Goal: Complete application form: Complete application form

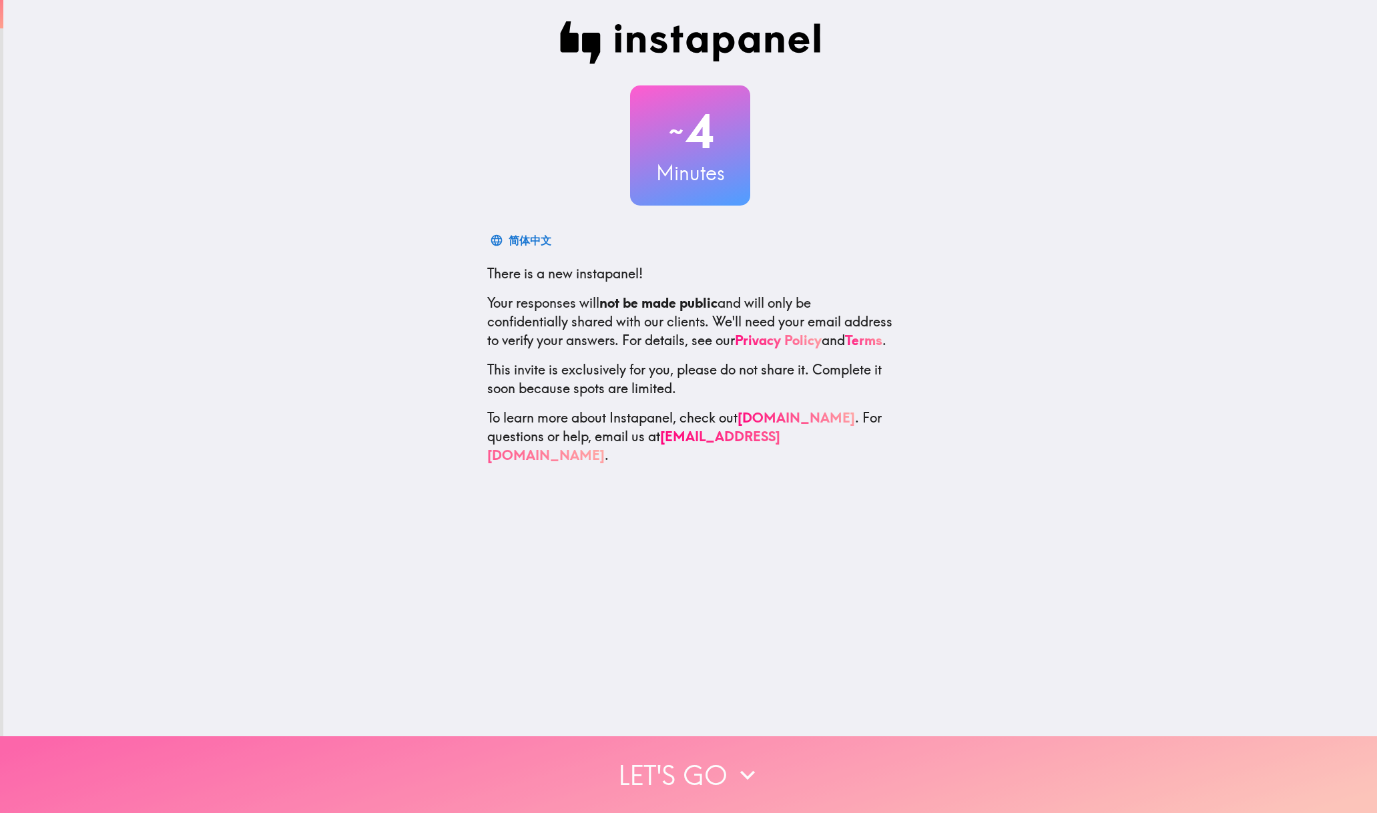
click at [716, 740] on button "Let's go" at bounding box center [688, 774] width 1377 height 77
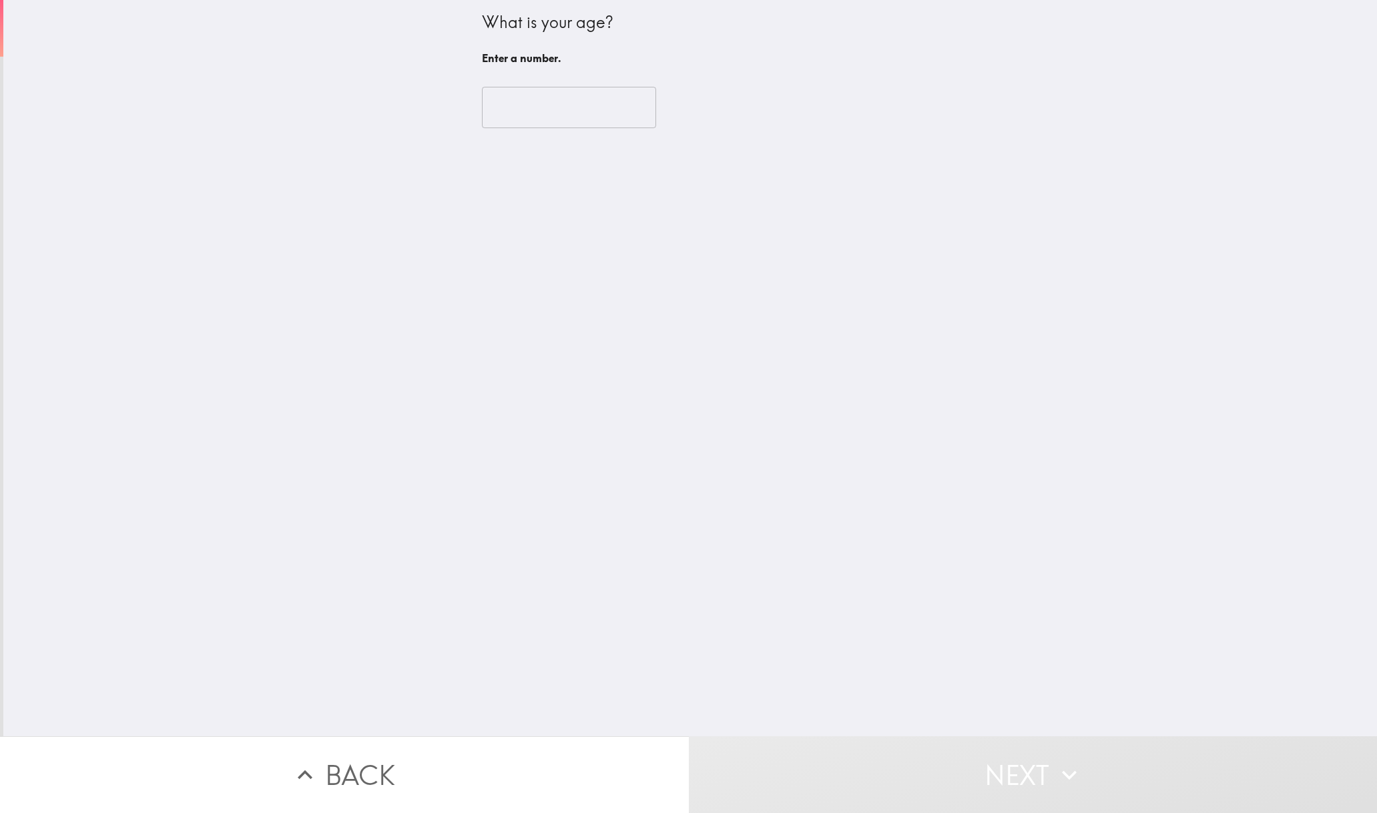
click at [532, 124] on input "number" at bounding box center [569, 107] width 174 height 41
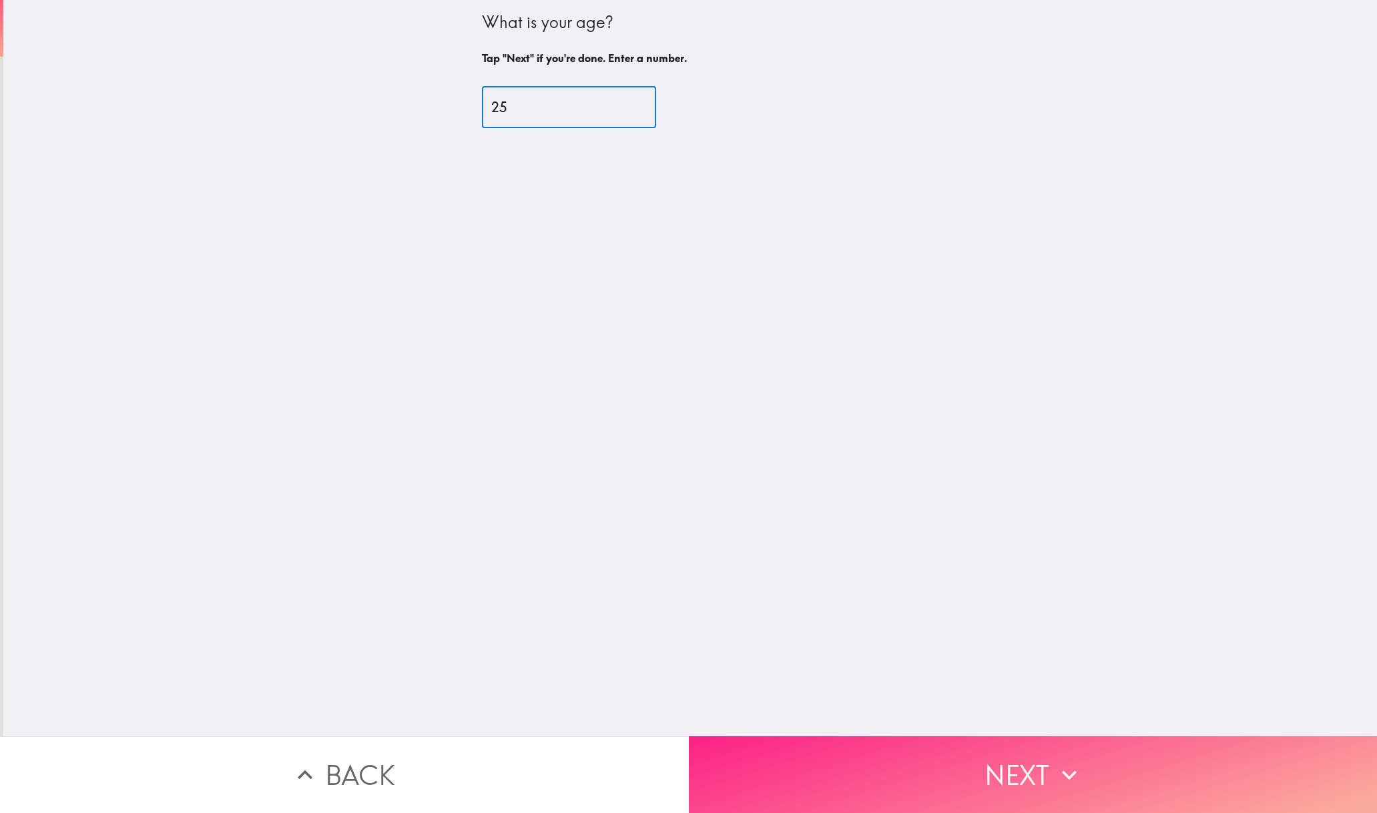
type input "25"
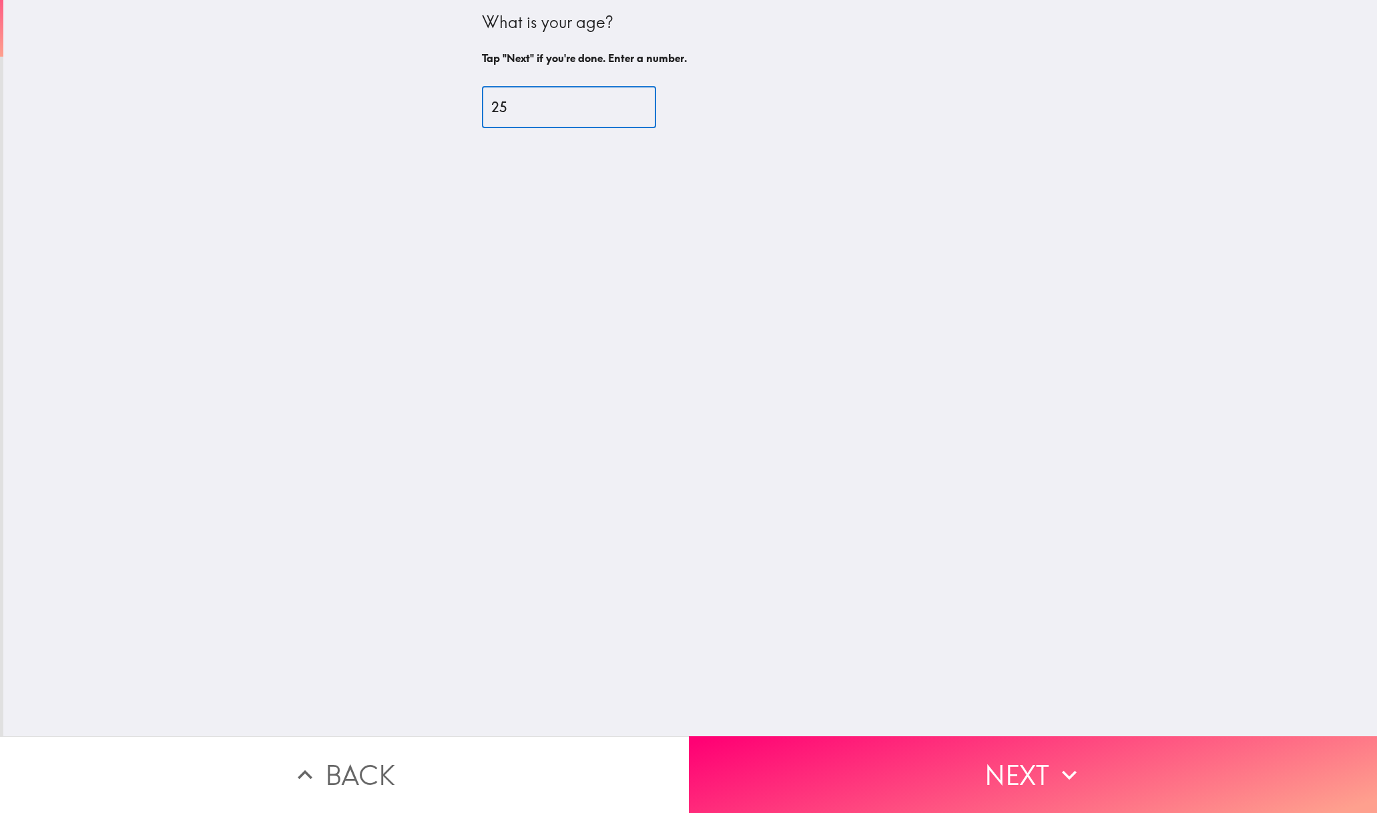
click at [976, 736] on button "Next" at bounding box center [1033, 774] width 689 height 77
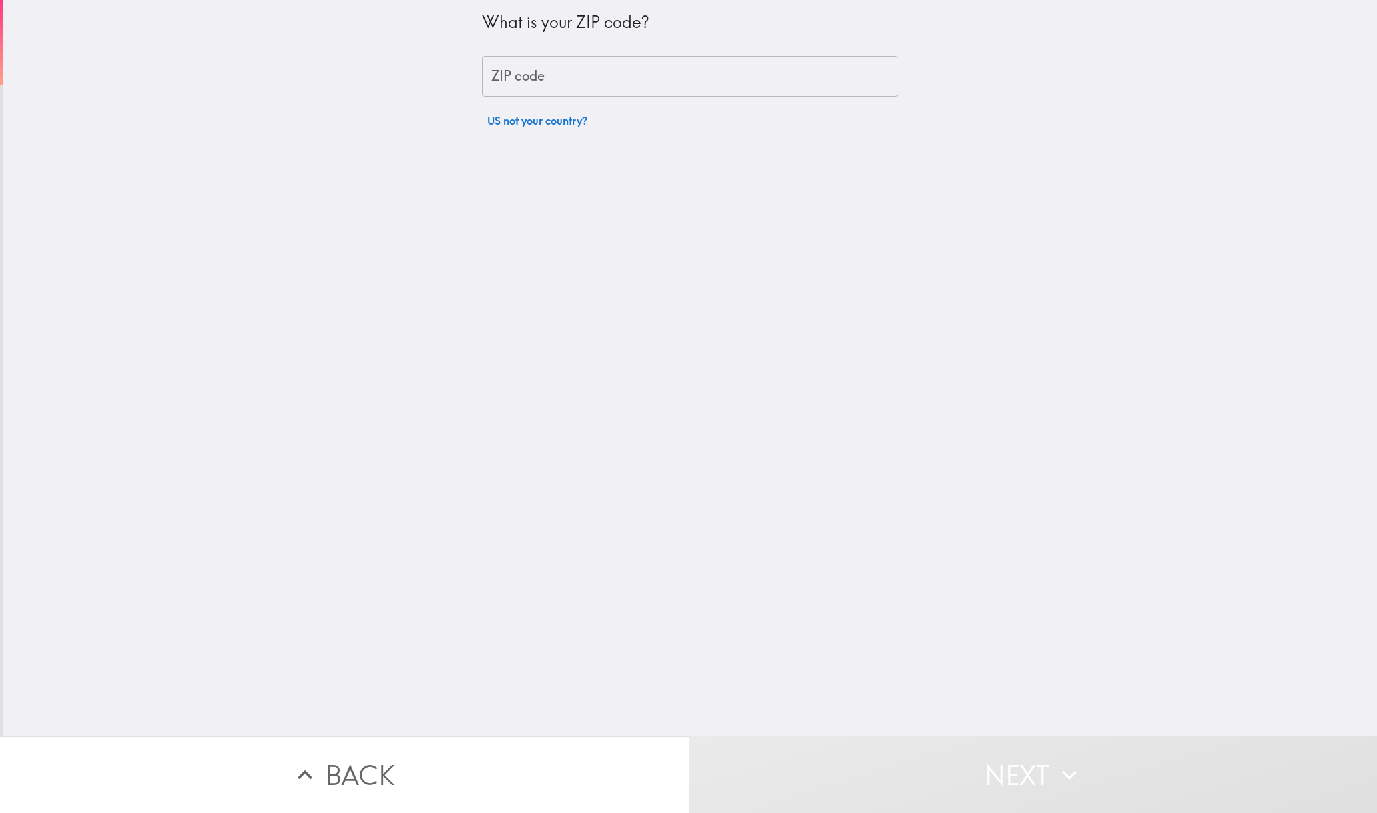
click at [548, 89] on input "ZIP code" at bounding box center [690, 76] width 416 height 41
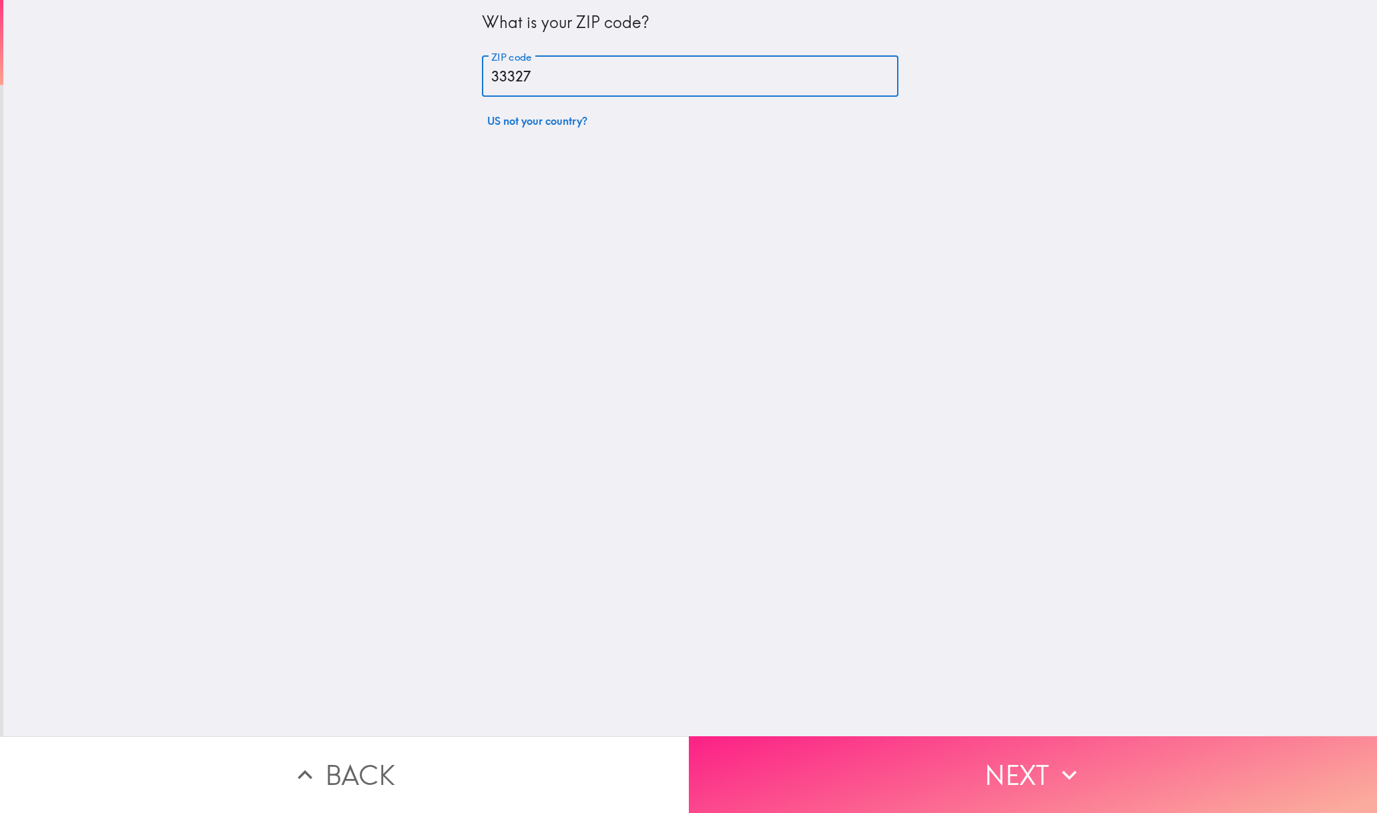
type input "33327"
click at [963, 741] on button "Next" at bounding box center [1033, 774] width 689 height 77
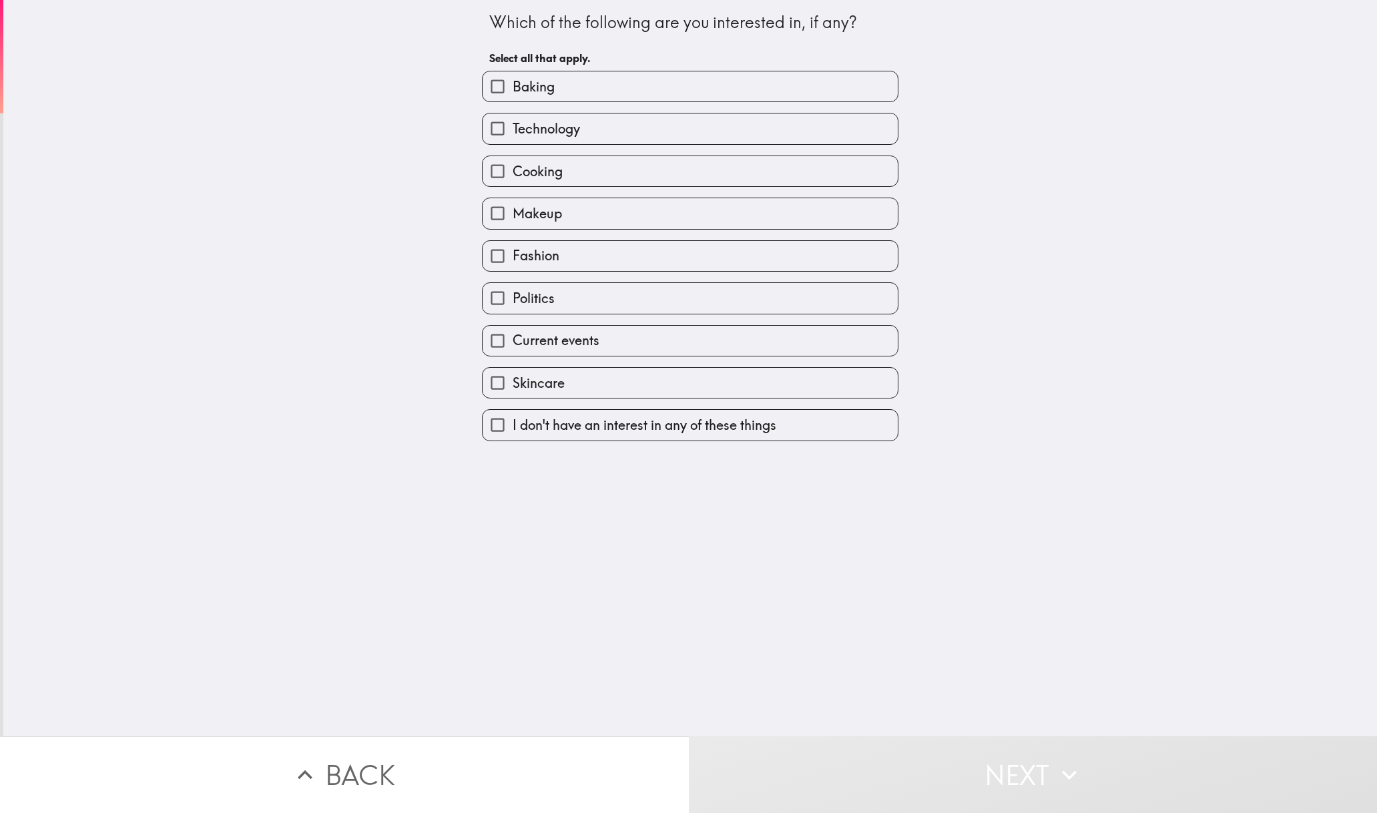
click at [570, 103] on div "Technology" at bounding box center [684, 123] width 427 height 42
click at [569, 97] on label "Baking" at bounding box center [690, 86] width 415 height 30
click at [513, 97] on input "Baking" at bounding box center [498, 86] width 30 height 30
checkbox input "true"
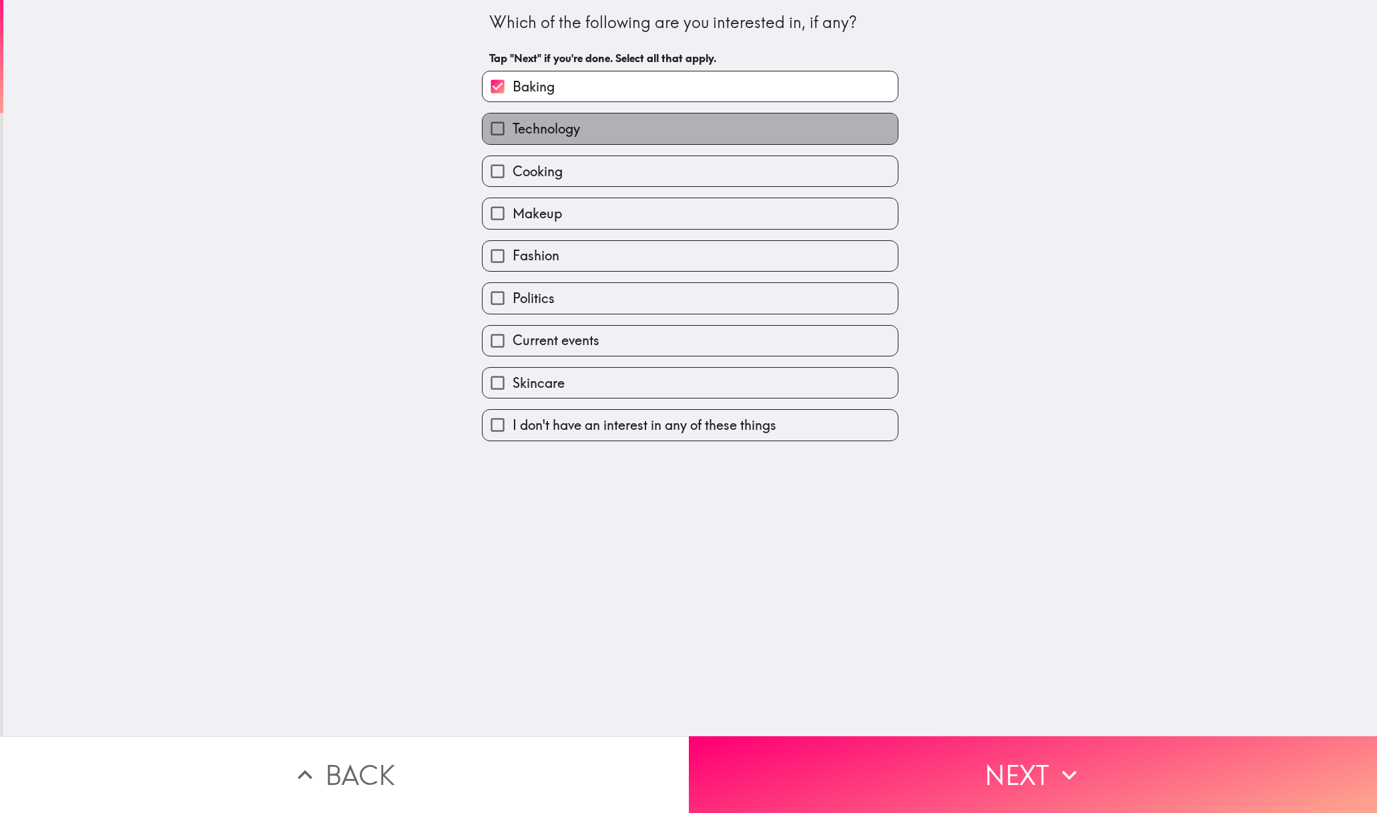
click at [557, 134] on span "Technology" at bounding box center [546, 128] width 67 height 19
click at [513, 134] on input "Technology" at bounding box center [498, 128] width 30 height 30
checkbox input "true"
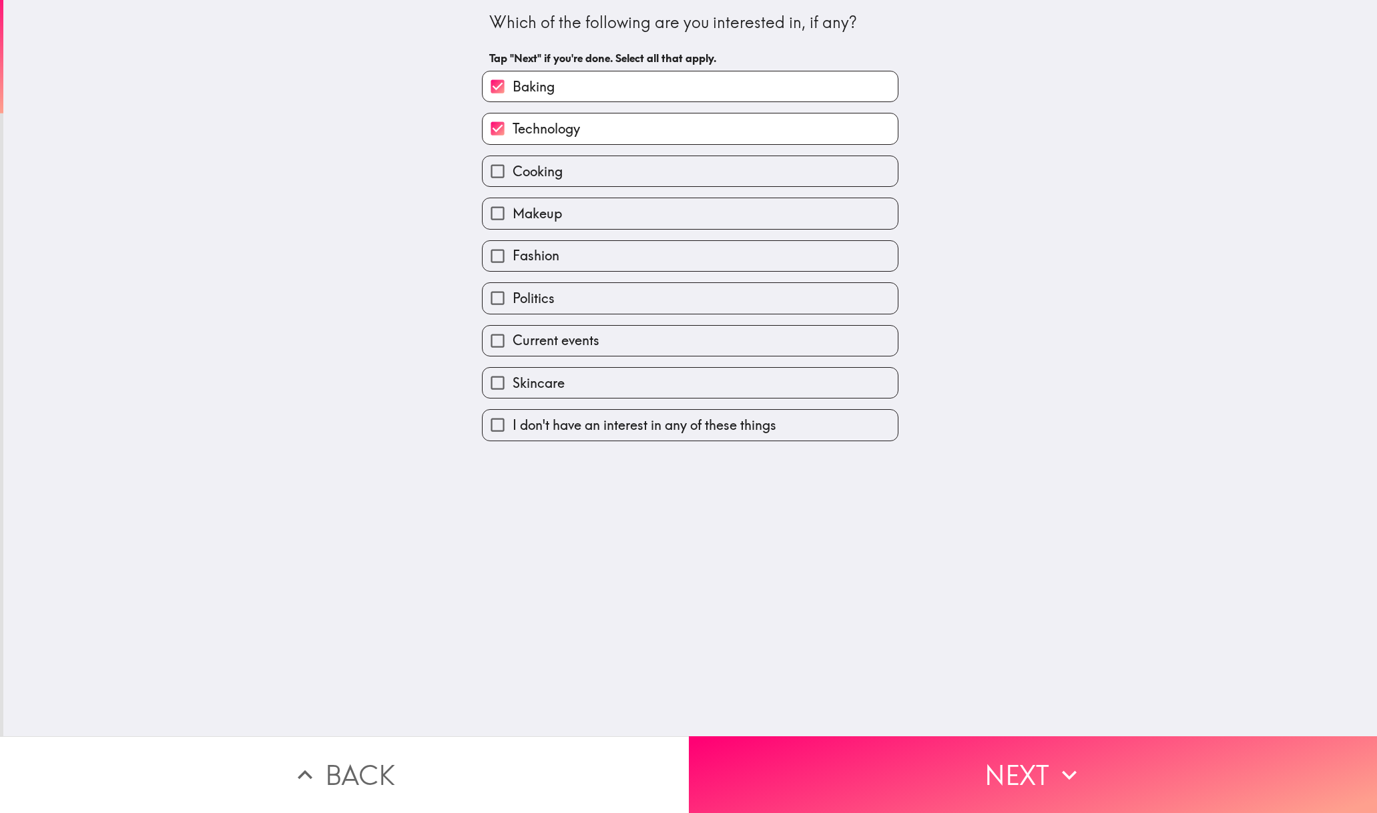
click at [533, 182] on label "Cooking" at bounding box center [690, 171] width 415 height 30
click at [513, 182] on input "Cooking" at bounding box center [498, 171] width 30 height 30
checkbox input "true"
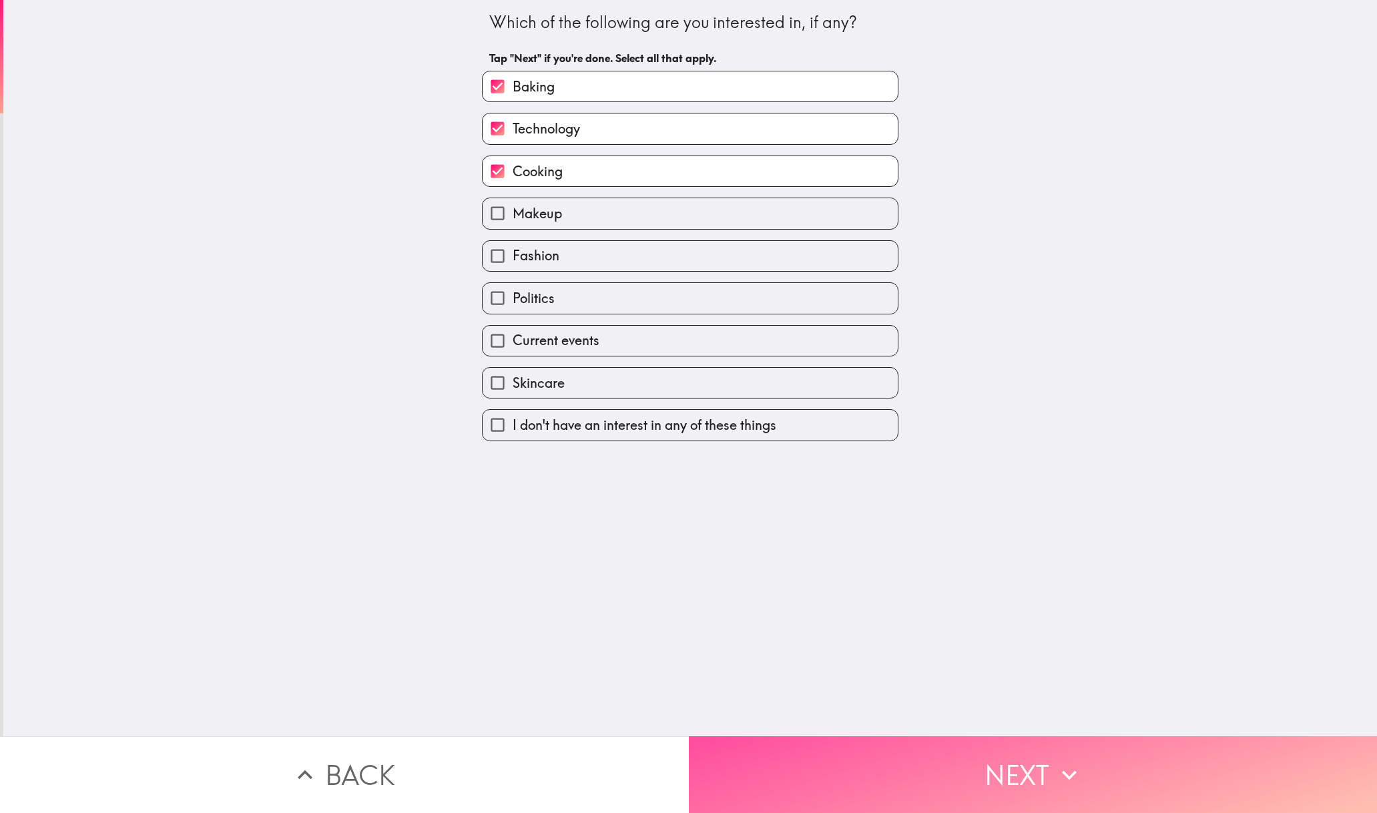
click at [988, 748] on button "Next" at bounding box center [1033, 774] width 689 height 77
